Goal: Transaction & Acquisition: Purchase product/service

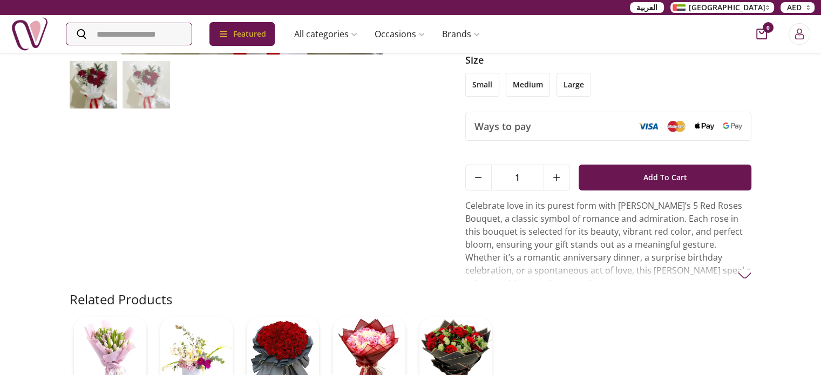
scroll to position [369, 0]
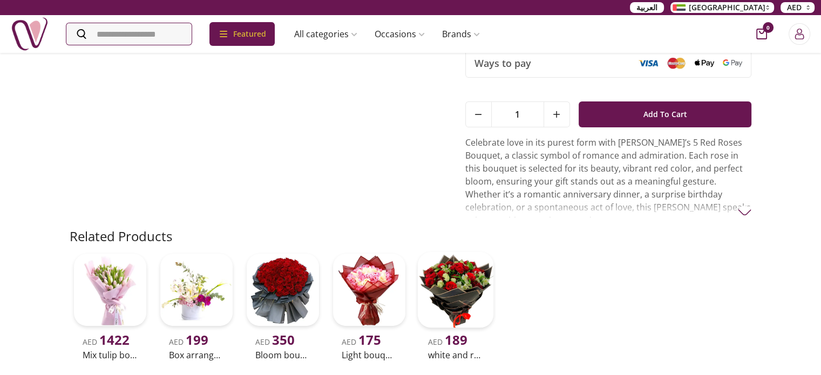
click at [459, 255] on img at bounding box center [455, 290] width 76 height 76
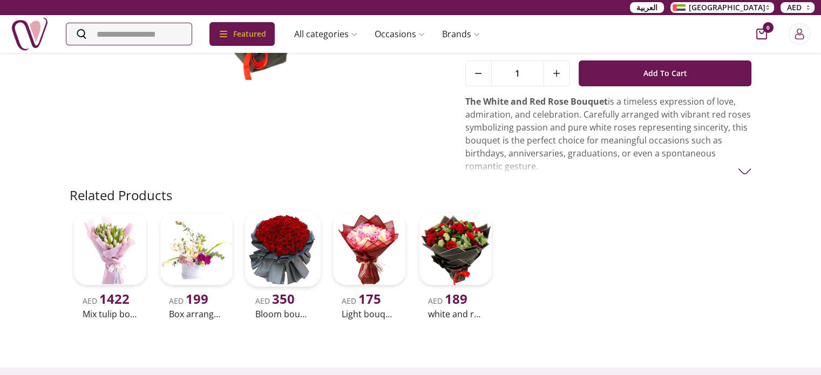
scroll to position [216, 0]
